Goal: Transaction & Acquisition: Purchase product/service

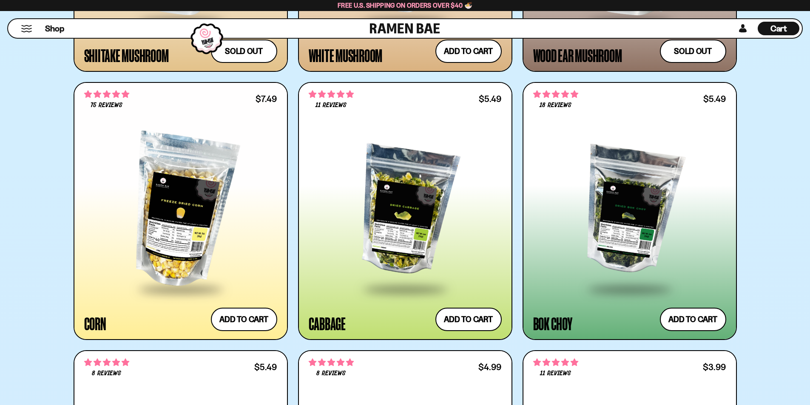
scroll to position [2296, 0]
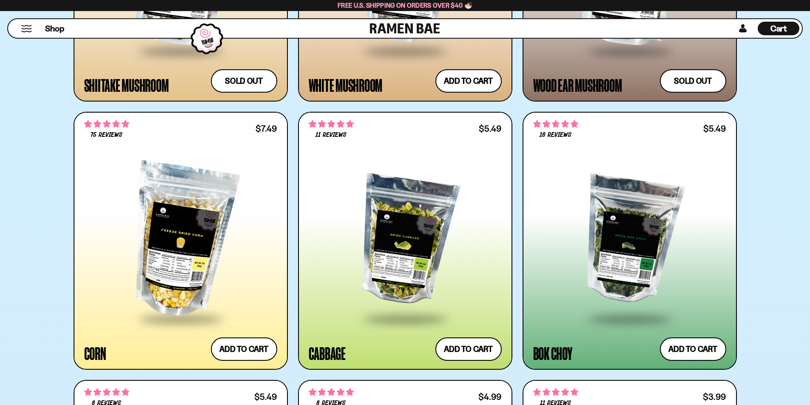
click at [639, 236] on div at bounding box center [629, 240] width 193 height 155
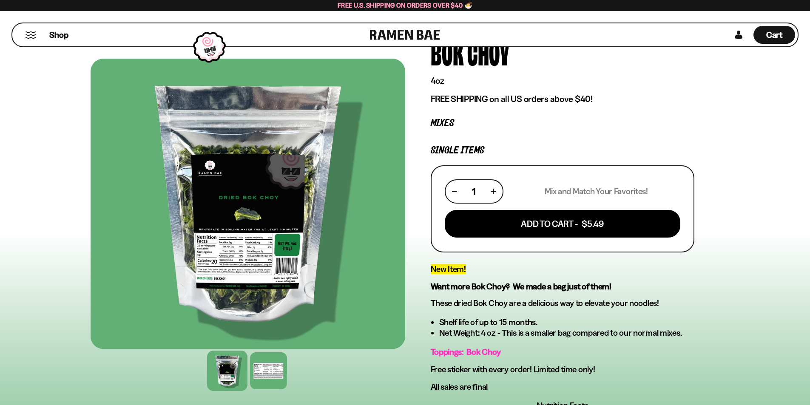
scroll to position [85, 0]
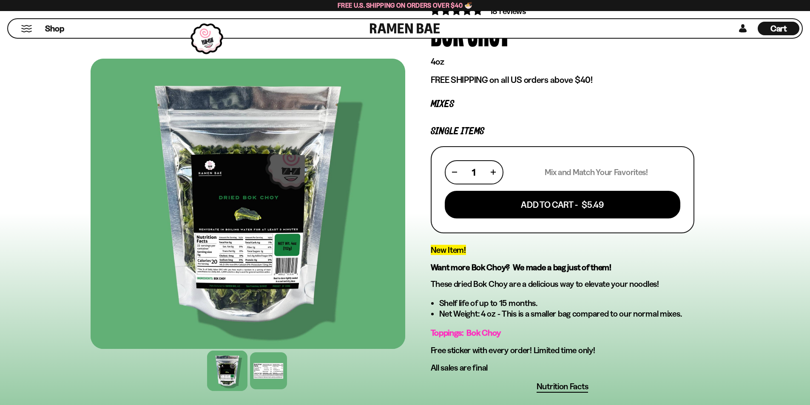
click at [239, 311] on div at bounding box center [248, 204] width 315 height 290
click at [273, 370] on div at bounding box center [268, 371] width 40 height 40
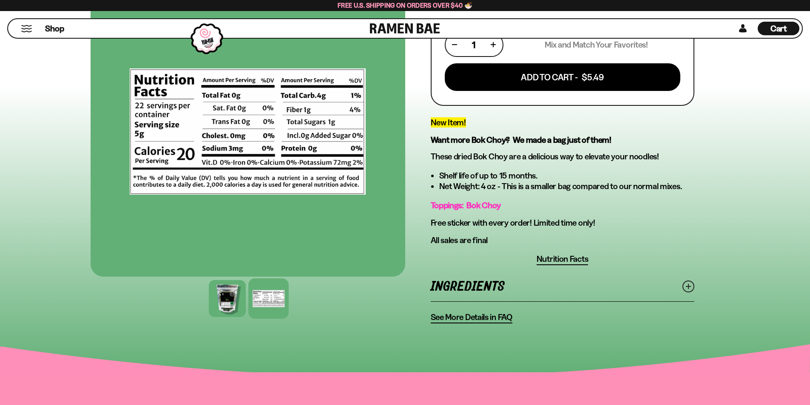
scroll to position [298, 0]
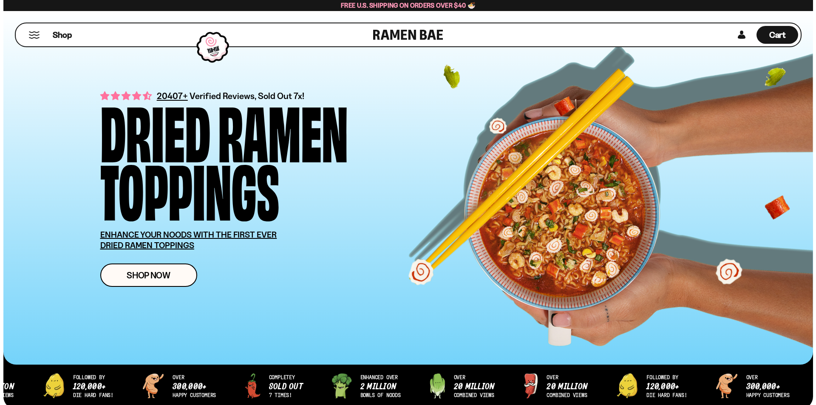
scroll to position [2296, 0]
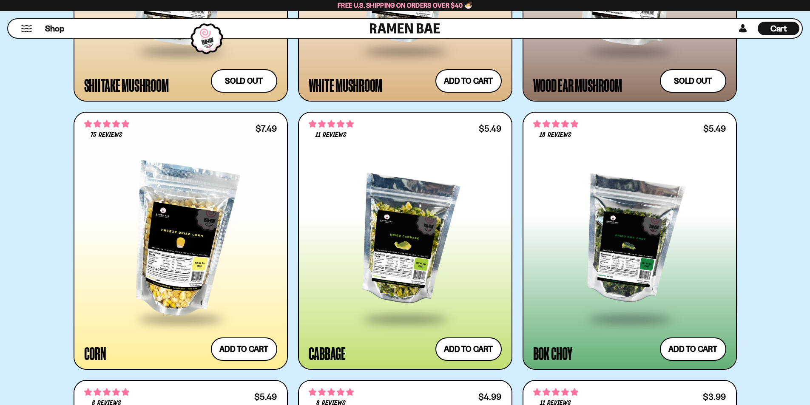
click at [29, 34] on div "Shop" at bounding box center [190, 28] width 359 height 19
click at [26, 27] on button "Mobile Menu Trigger" at bounding box center [26, 28] width 11 height 7
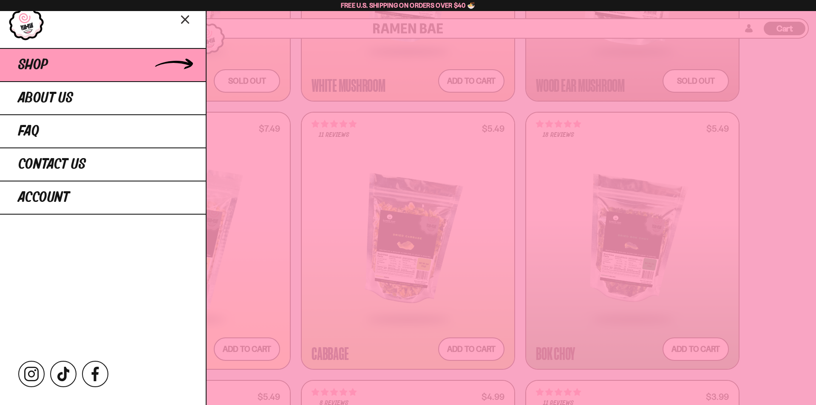
click at [51, 70] on link "Shop" at bounding box center [103, 64] width 206 height 33
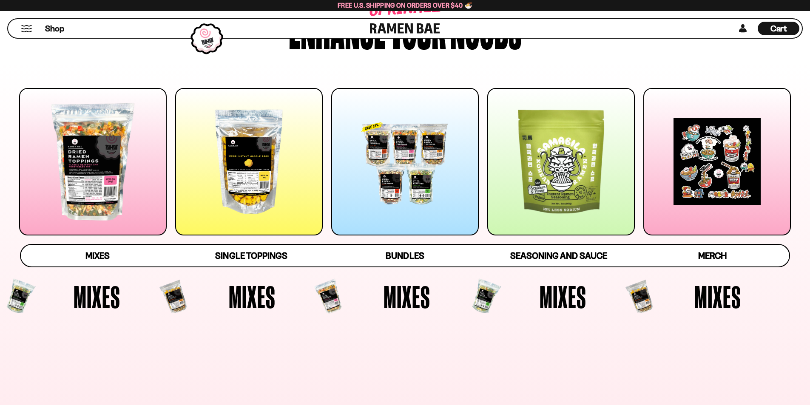
scroll to position [85, 0]
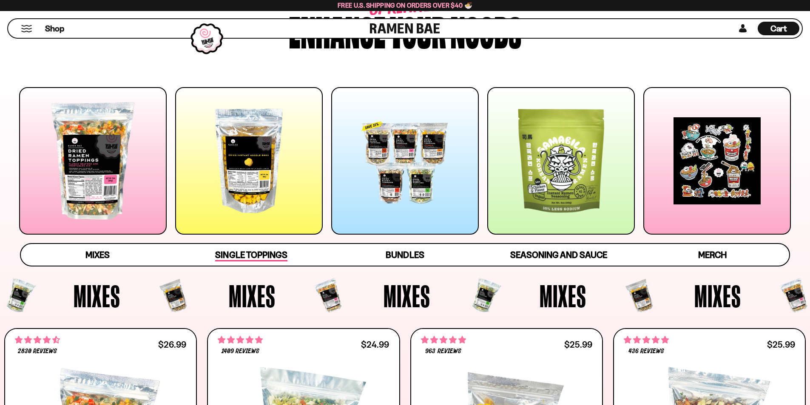
click at [240, 254] on span "Single Toppings" at bounding box center [251, 256] width 72 height 12
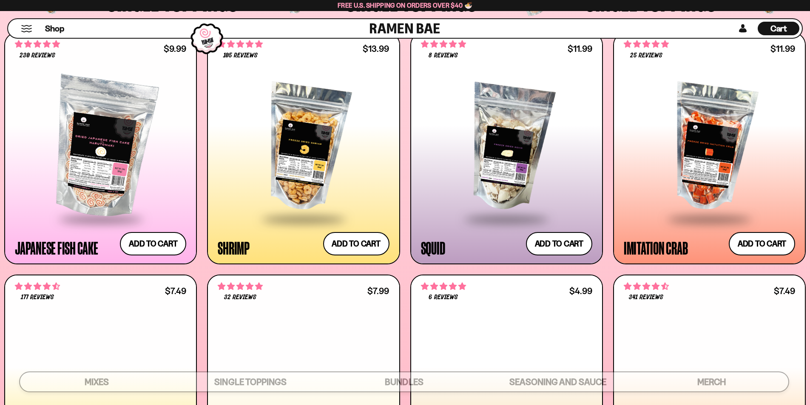
scroll to position [949, 0]
